Goal: Task Accomplishment & Management: Manage account settings

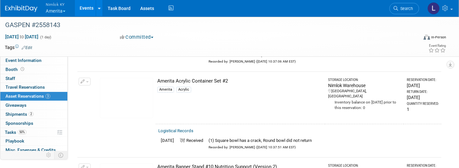
click at [58, 11] on button "Nimlok KY Amerita" at bounding box center [59, 8] width 28 height 17
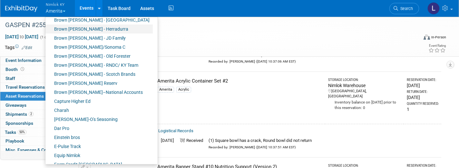
scroll to position [56, 0]
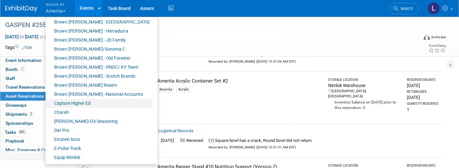
click at [78, 107] on link "Capture Higher Ed" at bounding box center [98, 103] width 107 height 9
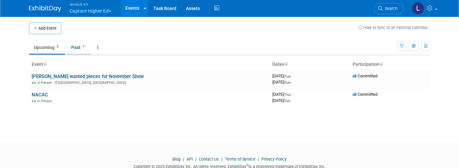
click at [77, 47] on link "Past 1" at bounding box center [78, 47] width 25 height 12
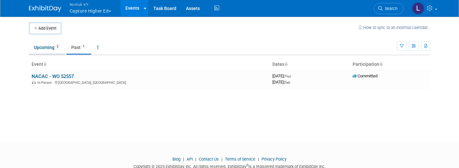
click at [47, 46] on link "Upcoming 2" at bounding box center [47, 47] width 36 height 12
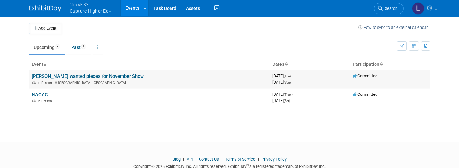
click at [64, 77] on link "[PERSON_NAME] wanted pieces for November Show" at bounding box center [88, 77] width 112 height 6
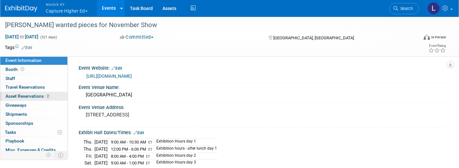
click at [34, 95] on span "Asset Reservations 2" at bounding box center [27, 96] width 45 height 5
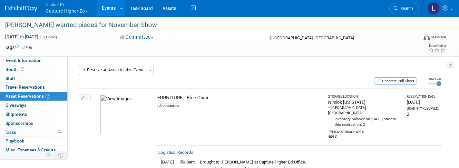
click at [112, 8] on link "Events" at bounding box center [109, 8] width 24 height 16
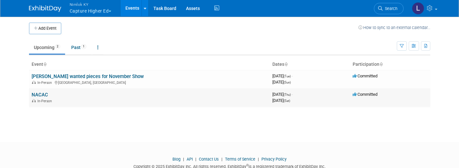
click at [44, 96] on link "NACAC" at bounding box center [40, 95] width 16 height 6
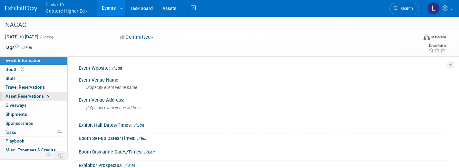
click at [35, 95] on span "Asset Reservations 5" at bounding box center [27, 96] width 45 height 5
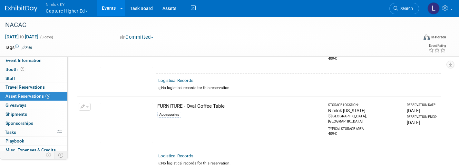
scroll to position [296, 0]
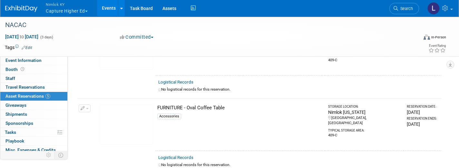
click at [111, 8] on link "Events" at bounding box center [109, 8] width 24 height 16
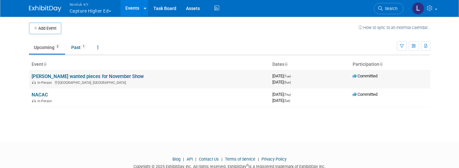
click at [77, 75] on link "[PERSON_NAME] wanted pieces for November Show" at bounding box center [88, 77] width 112 height 6
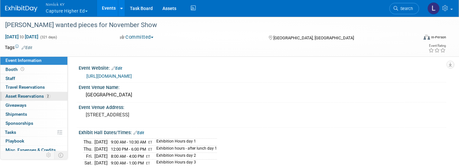
click at [29, 94] on span "Asset Reservations 2" at bounding box center [27, 96] width 45 height 5
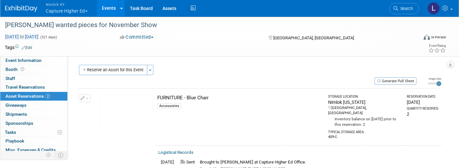
click at [39, 36] on span "[DATE] to [DATE]" at bounding box center [22, 37] width 34 height 6
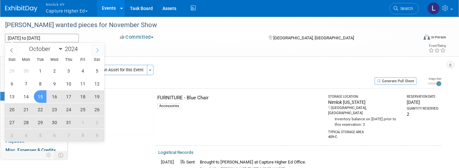
click at [98, 50] on icon at bounding box center [97, 50] width 2 height 4
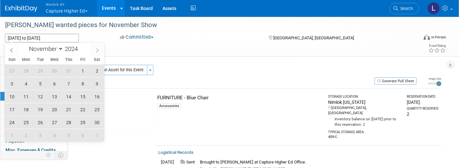
click at [98, 50] on icon at bounding box center [97, 50] width 2 height 4
select select "11"
click at [98, 50] on icon at bounding box center [97, 50] width 2 height 4
type input "2025"
click at [98, 50] on icon at bounding box center [97, 50] width 2 height 4
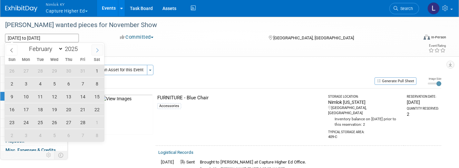
click at [98, 50] on icon at bounding box center [97, 50] width 2 height 4
select select "5"
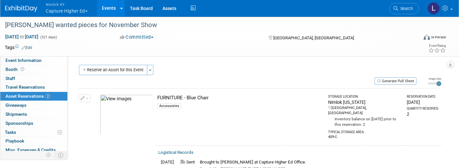
click at [144, 52] on div "Tags Edit Event Rating" at bounding box center [225, 48] width 451 height 11
click at [88, 98] on span "button" at bounding box center [87, 98] width 3 height 1
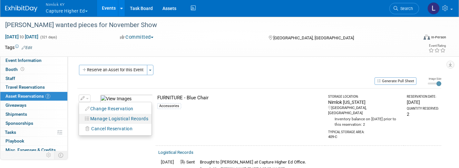
click at [112, 113] on button "Manage Logistical Records" at bounding box center [109, 108] width 54 height 9
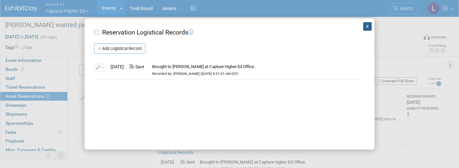
click at [367, 29] on button "X" at bounding box center [367, 26] width 8 height 8
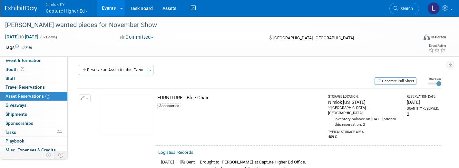
click at [88, 98] on span "button" at bounding box center [87, 98] width 3 height 1
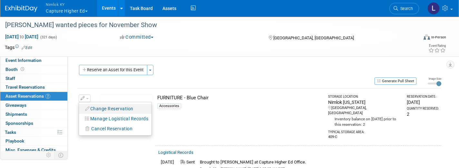
click at [103, 108] on button "Change Reservation" at bounding box center [109, 108] width 54 height 9
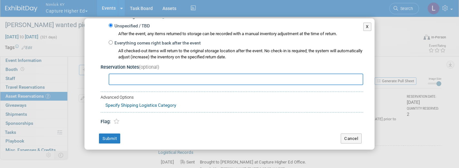
scroll to position [113, 0]
click at [352, 134] on button "Cancel" at bounding box center [351, 139] width 21 height 10
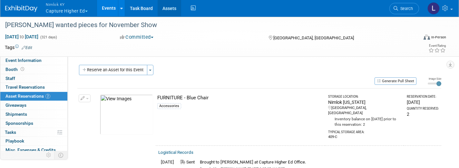
click at [165, 9] on link "Assets" at bounding box center [170, 8] width 24 height 16
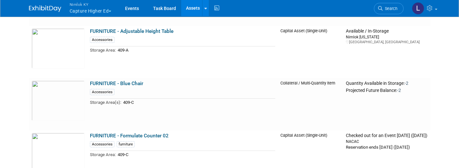
scroll to position [623, 0]
click at [128, 82] on link "FURNITURE - Blue Chair" at bounding box center [116, 83] width 53 height 6
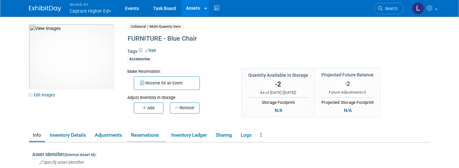
click at [149, 135] on link "Reservations" at bounding box center [146, 135] width 39 height 11
